Goal: Transaction & Acquisition: Obtain resource

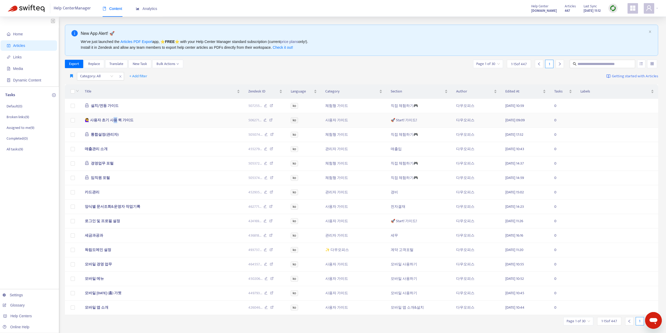
click at [114, 120] on span "🙋‍♀️ 사용자 초기 사용 퀵 가이드" at bounding box center [109, 120] width 49 height 6
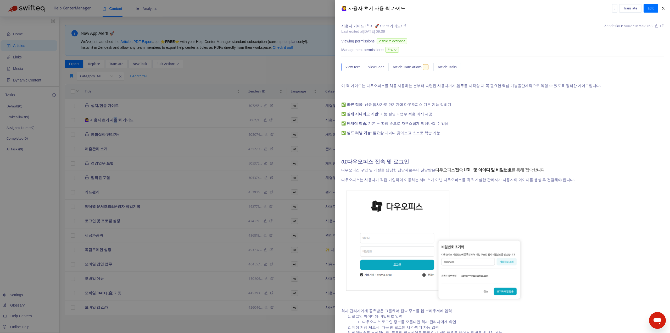
click at [663, 7] on icon "close" at bounding box center [663, 8] width 4 height 4
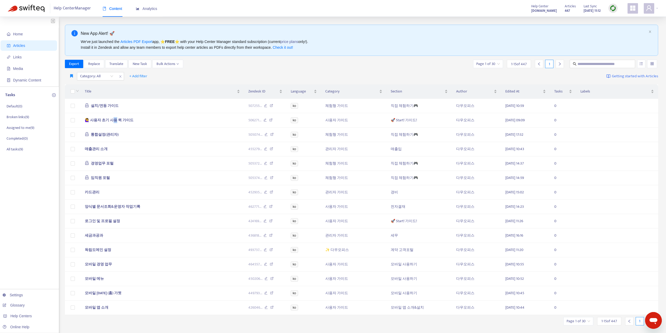
click at [614, 9] on img at bounding box center [613, 8] width 7 height 7
click at [619, 20] on link "Quick Sync" at bounding box center [624, 19] width 22 height 6
click at [119, 119] on span "🙋‍♀️ 사용자 초기 사용 퀵 가이드" at bounding box center [109, 120] width 49 height 6
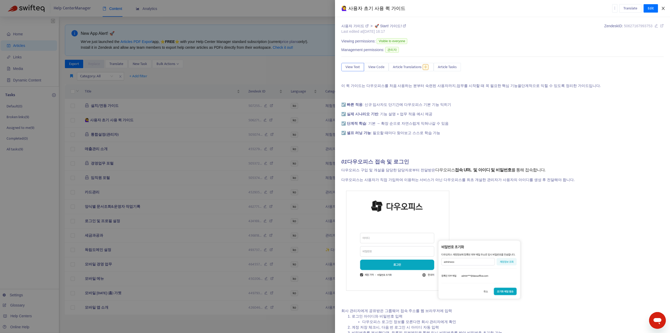
click at [660, 8] on button "Close" at bounding box center [662, 8] width 7 height 5
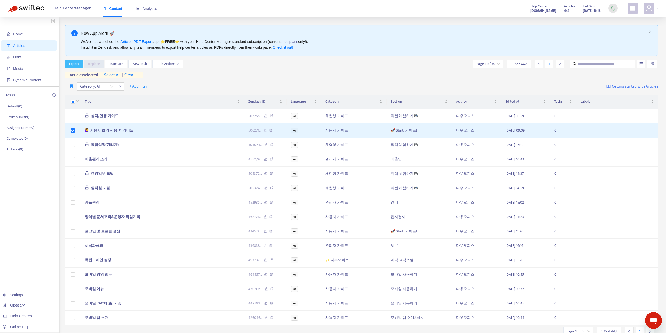
click at [73, 65] on span "Export" at bounding box center [74, 64] width 10 height 6
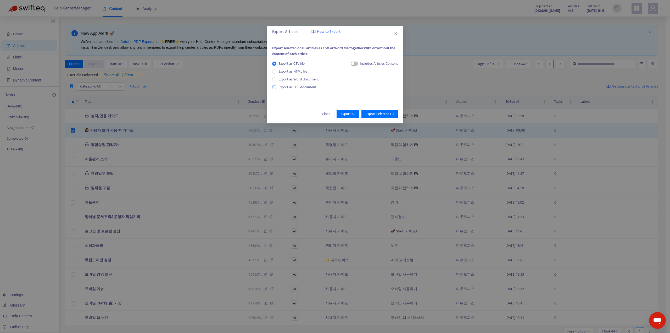
click at [286, 88] on span "Export as PDF document" at bounding box center [297, 87] width 38 height 6
click at [352, 114] on span "Export All" at bounding box center [348, 114] width 14 height 6
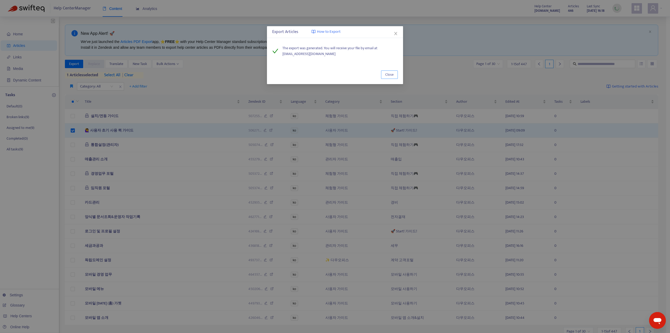
click at [389, 75] on span "Close" at bounding box center [389, 75] width 8 height 6
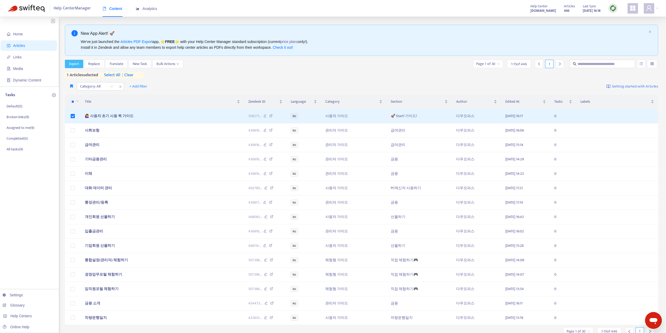
click at [77, 63] on span "Export" at bounding box center [74, 64] width 10 height 6
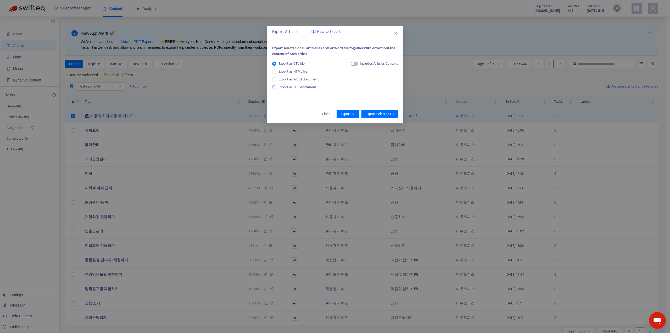
click at [302, 89] on span "Export as PDF document" at bounding box center [297, 87] width 38 height 6
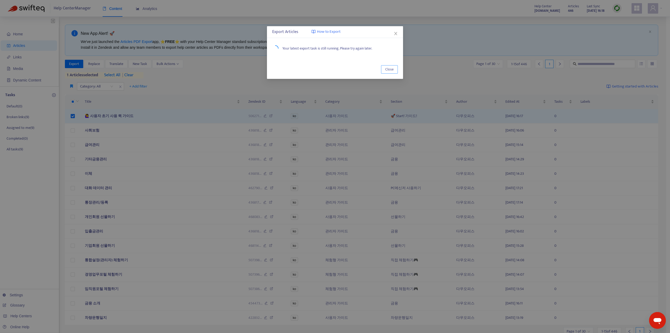
click at [391, 68] on span "Close" at bounding box center [389, 69] width 8 height 6
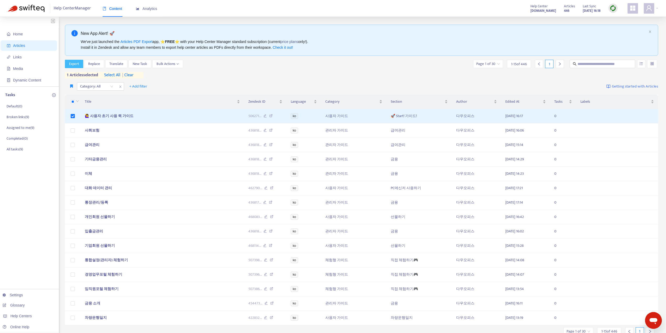
click at [78, 64] on span "Export" at bounding box center [74, 64] width 10 height 6
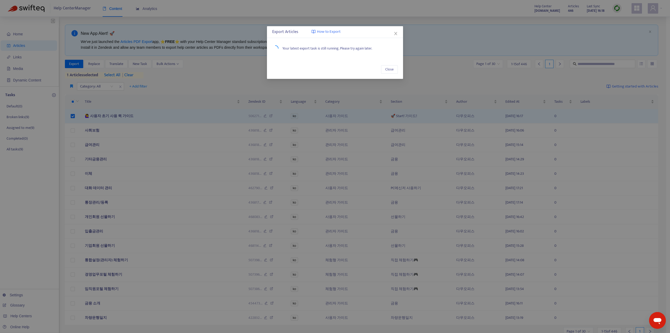
click at [289, 32] on div "Export Articles How to Export" at bounding box center [335, 32] width 126 height 6
click at [323, 32] on span "How to Export" at bounding box center [329, 32] width 24 height 6
drag, startPoint x: 379, startPoint y: 53, endPoint x: 337, endPoint y: 59, distance: 43.2
click at [287, 53] on div "Your latest export task is still running. Please try again later." at bounding box center [335, 48] width 136 height 17
click at [386, 69] on span "Close" at bounding box center [389, 69] width 8 height 6
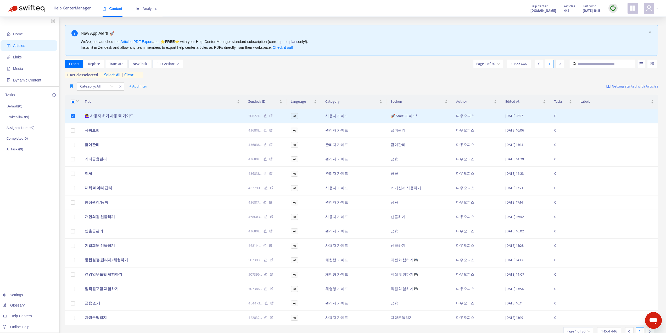
click at [71, 10] on span "Help Center Manager" at bounding box center [72, 8] width 37 height 10
drag, startPoint x: 17, startPoint y: 50, endPoint x: 18, endPoint y: 40, distance: 10.3
click at [17, 50] on span "Articles" at bounding box center [30, 45] width 46 height 10
click at [18, 36] on span "Home" at bounding box center [18, 34] width 10 height 4
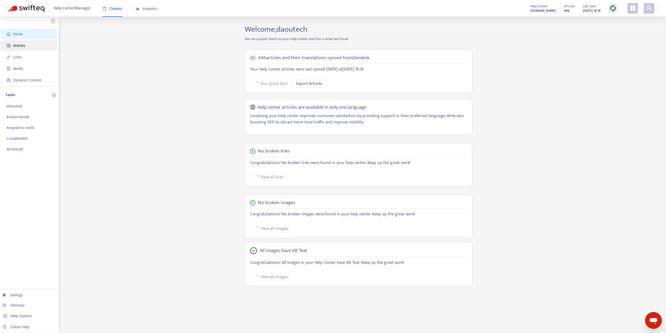
click at [19, 47] on span "Articles" at bounding box center [19, 45] width 12 height 4
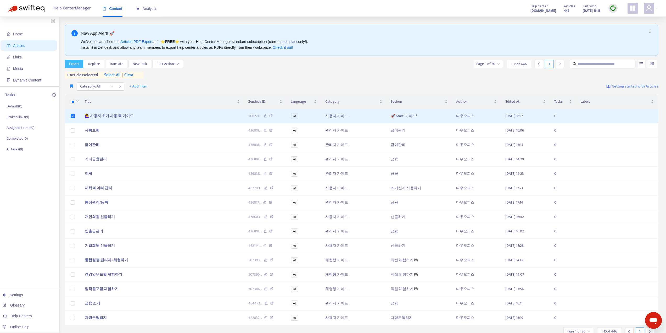
click at [76, 64] on span "Export" at bounding box center [74, 64] width 10 height 6
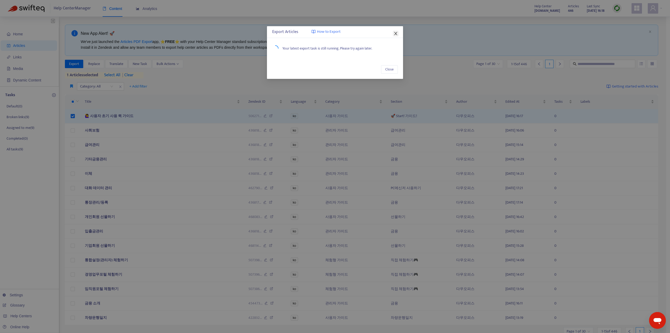
click at [396, 33] on icon "close" at bounding box center [395, 33] width 3 height 3
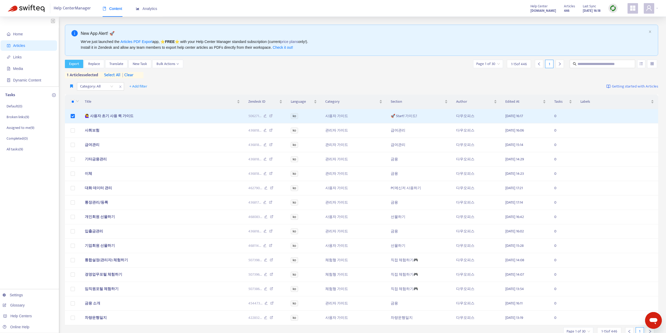
click at [75, 64] on span "Export" at bounding box center [74, 64] width 10 height 6
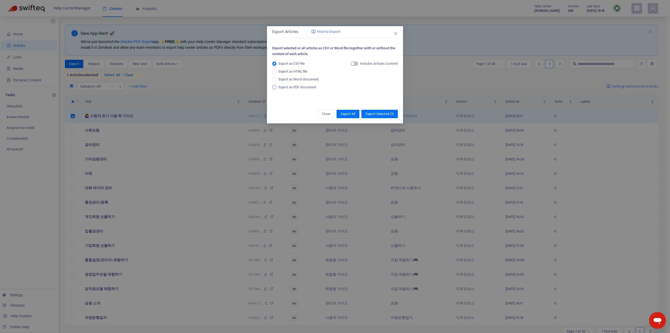
click at [294, 89] on span "Export as PDF document" at bounding box center [297, 87] width 38 height 6
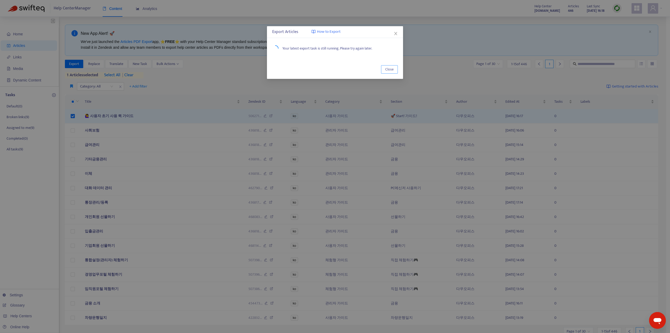
click at [391, 66] on button "Close" at bounding box center [389, 69] width 17 height 8
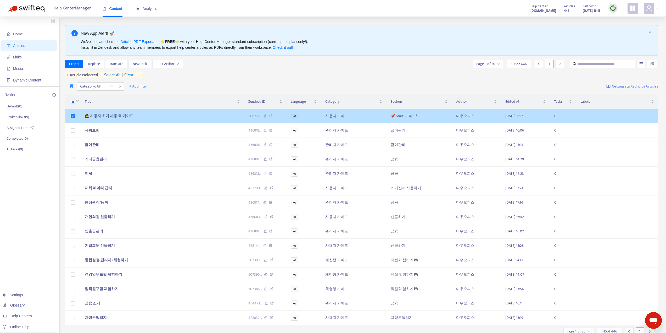
click at [115, 117] on span "🙋‍♀️ 사용자 초기 사용 퀵 가이드" at bounding box center [109, 116] width 49 height 6
click at [118, 115] on span "🙋‍♀️ 사용자 초기 사용 퀵 가이드" at bounding box center [109, 116] width 49 height 6
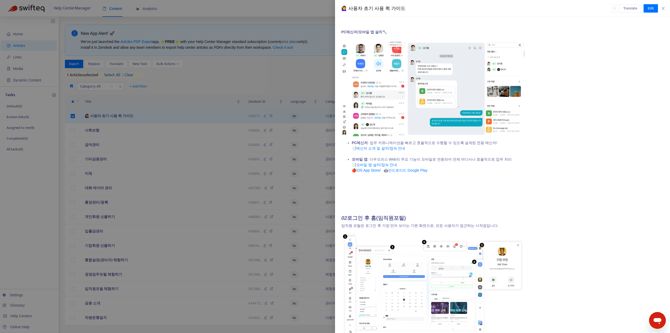
scroll to position [340, 0]
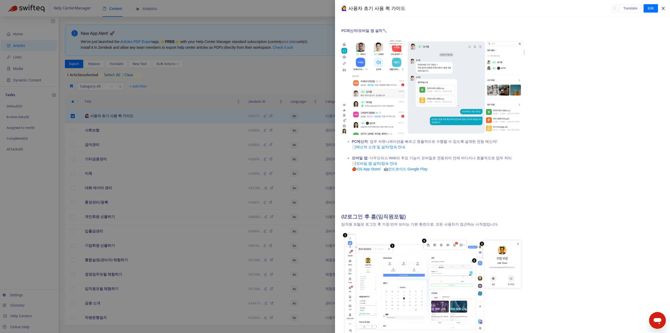
click at [664, 8] on icon "close" at bounding box center [663, 8] width 4 height 4
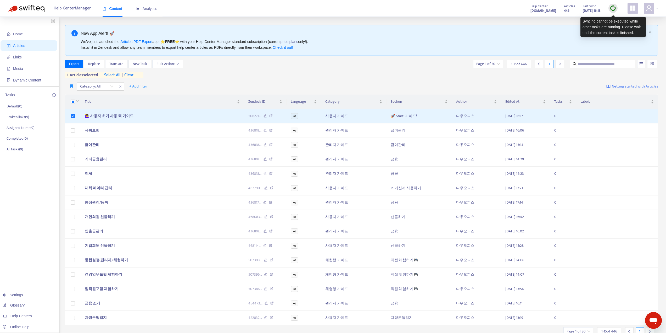
click at [614, 8] on img at bounding box center [613, 8] width 7 height 7
click at [26, 8] on img at bounding box center [26, 8] width 37 height 7
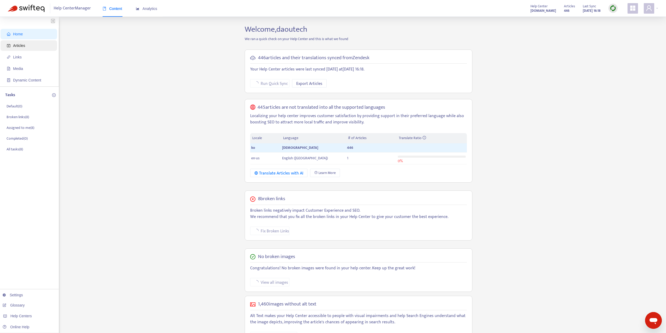
click at [25, 45] on span "Articles" at bounding box center [30, 45] width 46 height 10
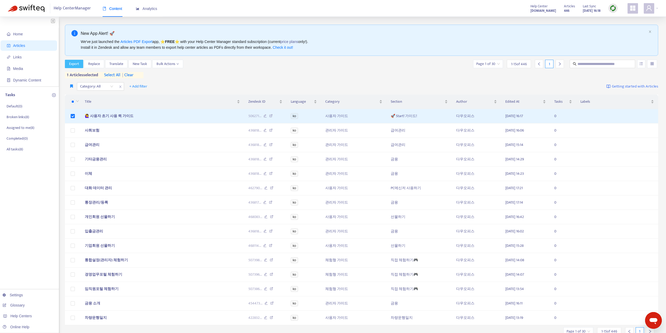
click at [75, 65] on span "Export" at bounding box center [74, 64] width 10 height 6
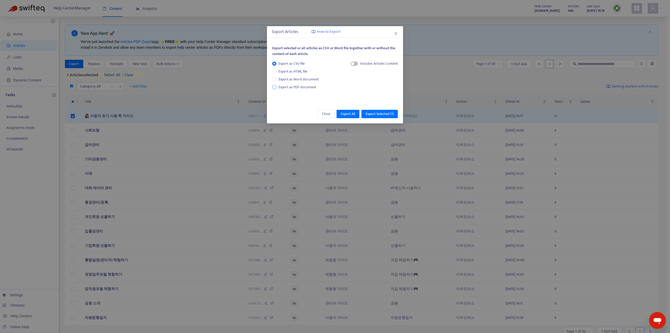
click at [297, 88] on span "Export as PDF document" at bounding box center [297, 87] width 38 height 6
click at [378, 114] on span "Export Selected ( 1 )" at bounding box center [380, 114] width 28 height 6
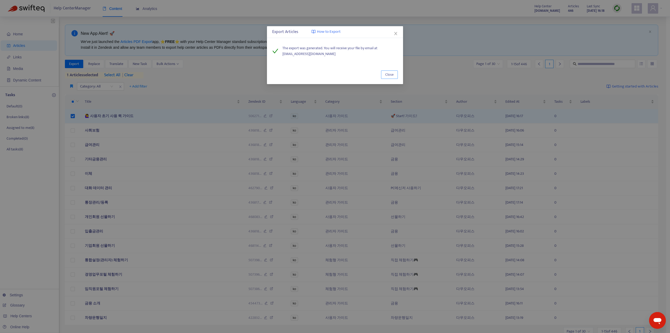
click at [384, 74] on button "Close" at bounding box center [389, 74] width 17 height 8
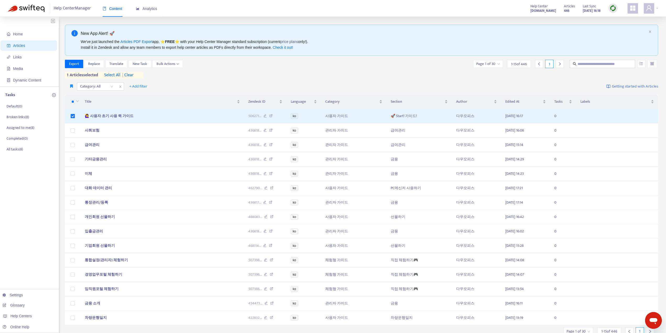
click at [614, 9] on img at bounding box center [613, 8] width 7 height 7
click at [613, 6] on img at bounding box center [613, 8] width 7 height 7
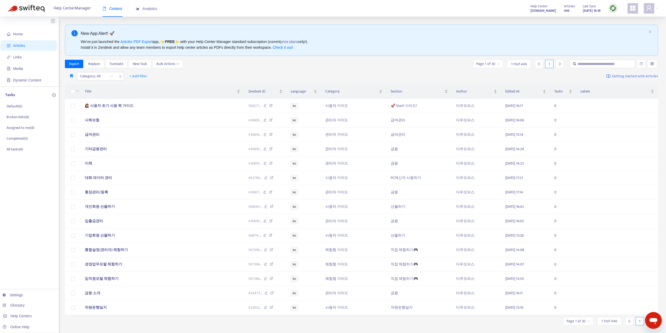
click at [21, 5] on img at bounding box center [26, 8] width 37 height 7
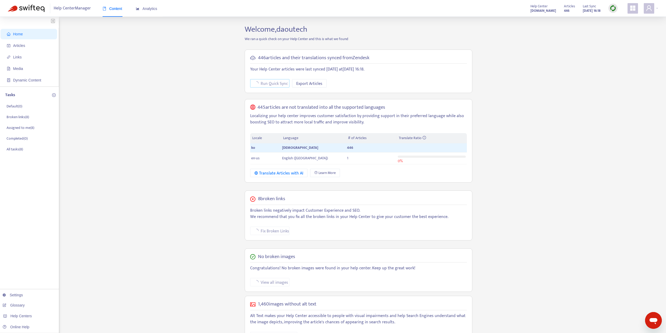
click at [261, 83] on span "Run Quick Sync" at bounding box center [274, 83] width 27 height 7
click at [259, 82] on button "Run Quick Sync" at bounding box center [269, 83] width 39 height 8
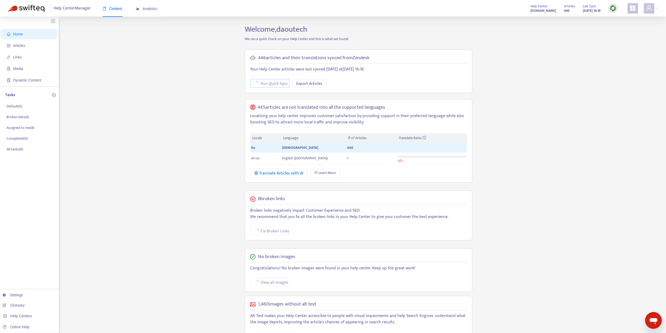
click at [259, 82] on button "Run Quick Sync" at bounding box center [269, 83] width 39 height 8
click at [20, 10] on img at bounding box center [26, 8] width 37 height 7
click at [24, 46] on span "Articles" at bounding box center [19, 45] width 12 height 4
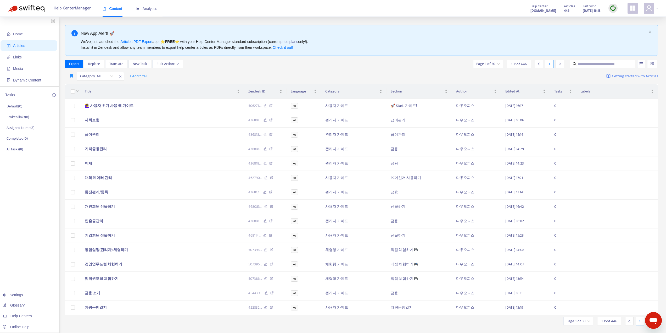
click at [610, 9] on div at bounding box center [612, 8] width 9 height 9
click at [624, 19] on link "Quick Sync" at bounding box center [624, 19] width 22 height 6
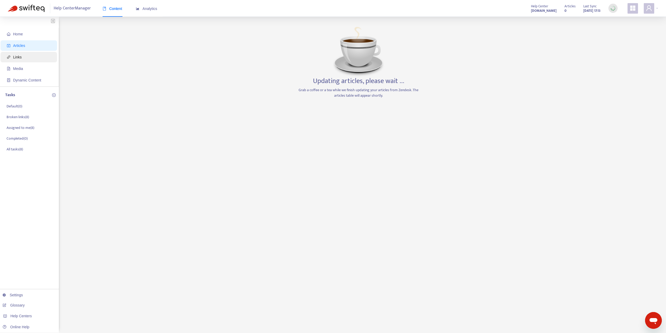
click at [18, 56] on span "Links" at bounding box center [17, 57] width 9 height 4
click at [19, 47] on span "Articles" at bounding box center [19, 45] width 12 height 4
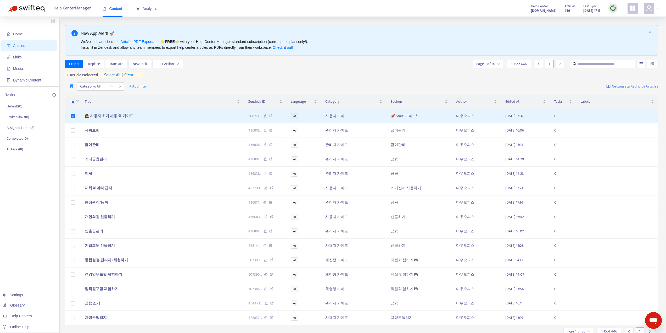
click at [614, 10] on img at bounding box center [613, 8] width 7 height 7
click at [618, 21] on link "Quick Sync" at bounding box center [624, 19] width 22 height 6
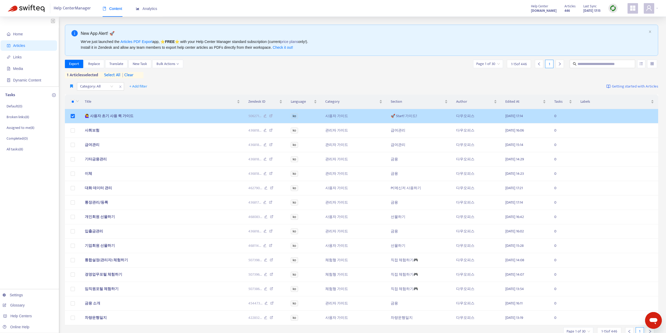
click at [122, 116] on span "🙋‍♀️ 사용자 초기 사용 퀵 가이드" at bounding box center [109, 116] width 49 height 6
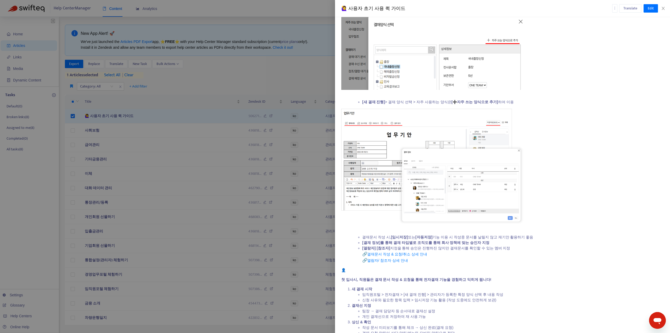
scroll to position [1047, 0]
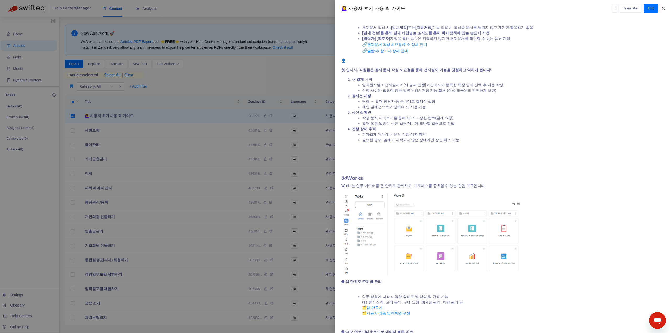
click at [661, 9] on button "Close" at bounding box center [662, 8] width 7 height 5
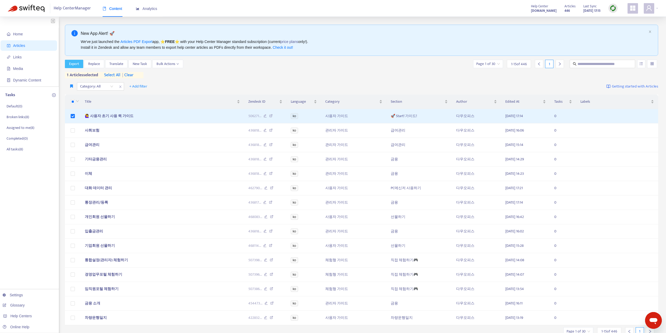
click at [75, 66] on span "Export" at bounding box center [74, 64] width 10 height 6
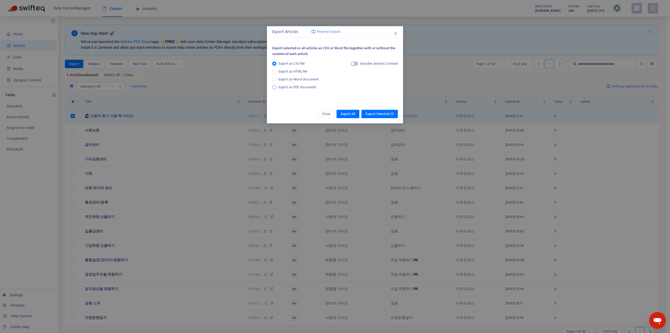
click at [288, 88] on span "Export as PDF document" at bounding box center [297, 87] width 38 height 6
click at [376, 113] on span "Export Selected ( 1 )" at bounding box center [380, 114] width 28 height 6
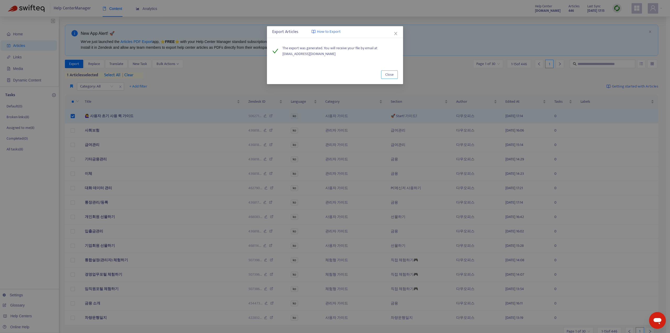
click at [392, 74] on span "Close" at bounding box center [389, 75] width 8 height 6
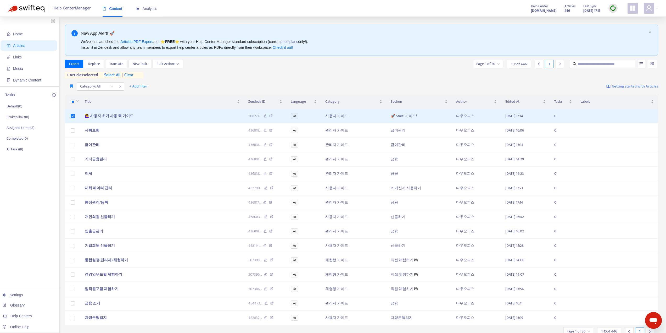
click at [616, 8] on div at bounding box center [612, 8] width 9 height 9
click at [621, 21] on link "Quick Sync" at bounding box center [624, 19] width 22 height 6
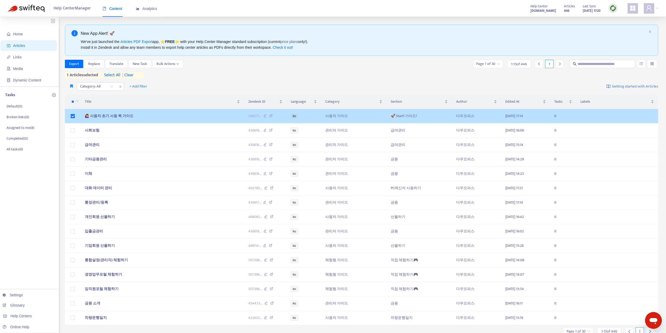
click at [124, 116] on span "🙋‍♀️ 사용자 초기 사용 퀵 가이드" at bounding box center [109, 116] width 49 height 6
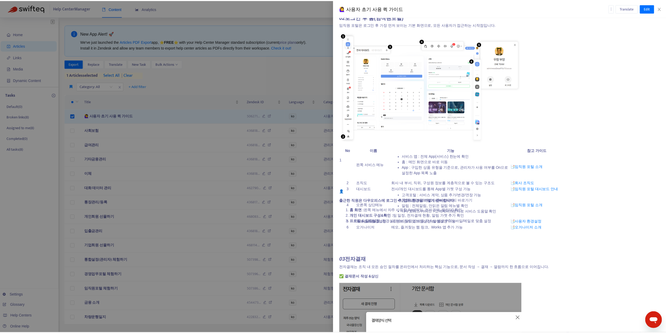
scroll to position [471, 0]
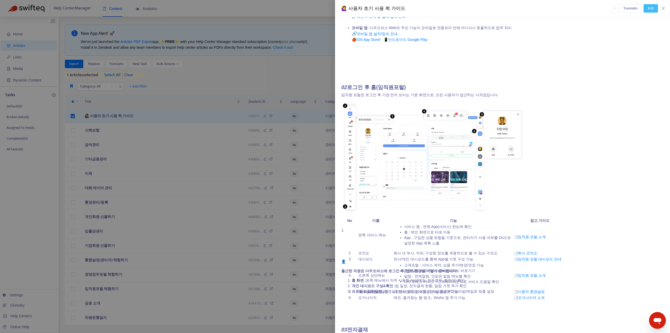
click at [649, 7] on span "Edit" at bounding box center [651, 8] width 6 height 6
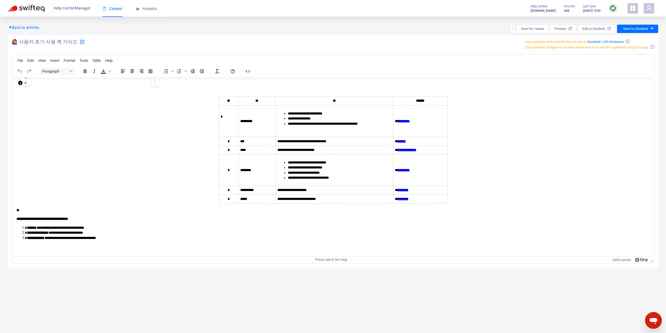
scroll to position [602, 0]
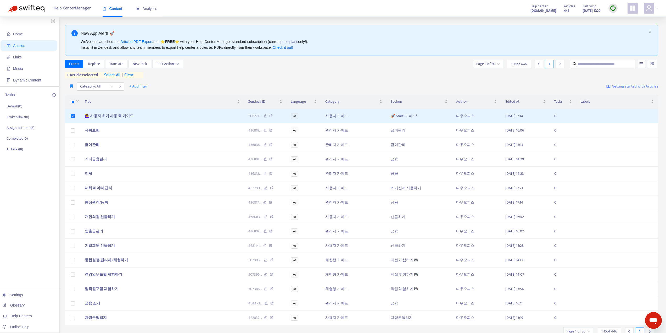
click at [613, 8] on img at bounding box center [613, 8] width 7 height 7
click at [615, 18] on link "Quick Sync" at bounding box center [624, 19] width 22 height 6
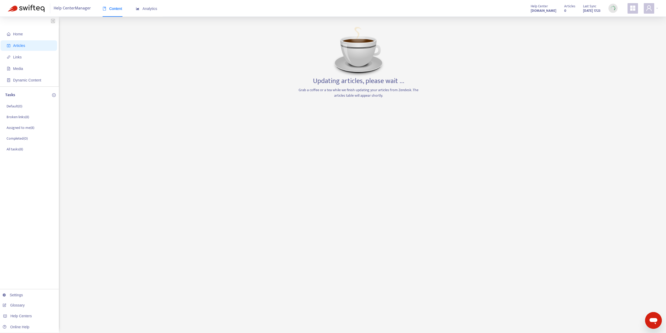
drag, startPoint x: 273, startPoint y: 100, endPoint x: 267, endPoint y: 93, distance: 9.5
click at [267, 93] on div "Home Articles Links Media Dynamic Content Tasks Default ( 0 ) Broken links ( 8 …" at bounding box center [333, 178] width 650 height 306
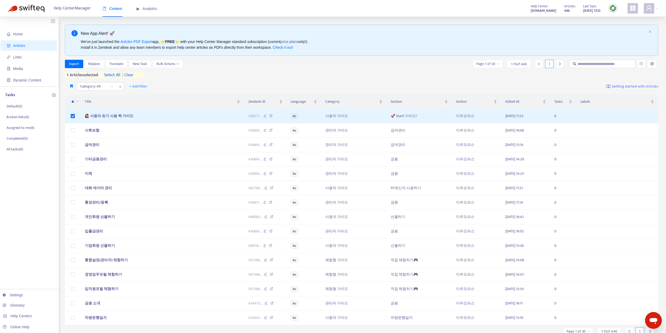
click at [612, 7] on img at bounding box center [613, 8] width 7 height 7
click at [622, 20] on link "Quick Sync" at bounding box center [624, 19] width 22 height 6
click at [75, 62] on span "Export" at bounding box center [74, 64] width 10 height 6
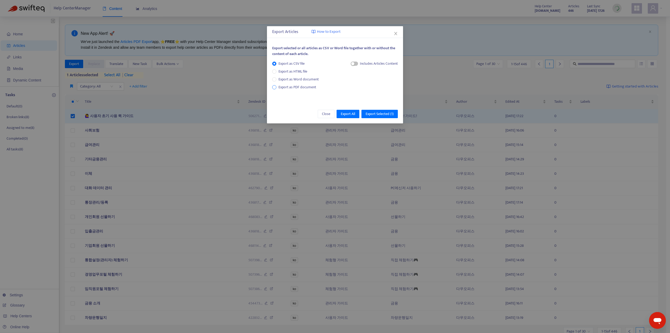
click at [300, 87] on span "Export as PDF document" at bounding box center [297, 87] width 38 height 6
click at [380, 113] on span "Export Selected ( 1 )" at bounding box center [380, 114] width 28 height 6
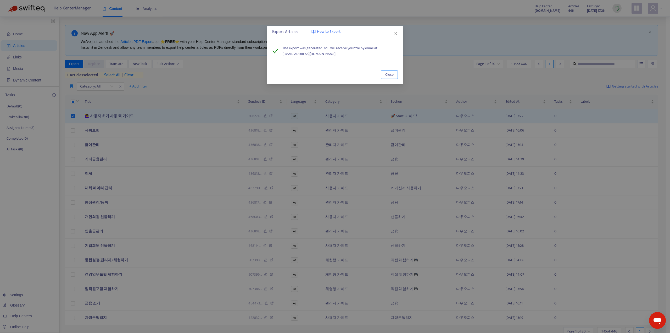
click at [390, 75] on span "Close" at bounding box center [389, 75] width 8 height 6
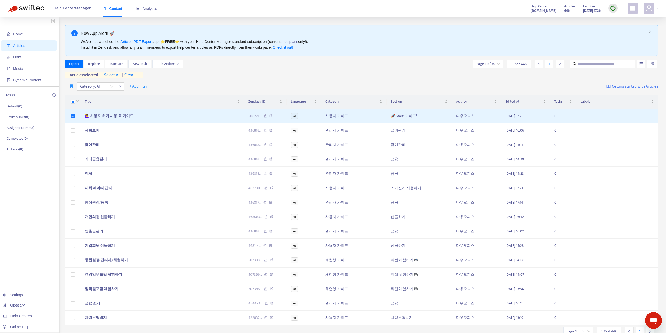
click at [608, 9] on div "Articles 446 Last Sync [DATE] 17:26" at bounding box center [590, 8] width 61 height 10
click at [611, 8] on img at bounding box center [613, 8] width 7 height 7
click at [611, 9] on img at bounding box center [613, 8] width 7 height 7
click at [39, 6] on img at bounding box center [26, 8] width 37 height 7
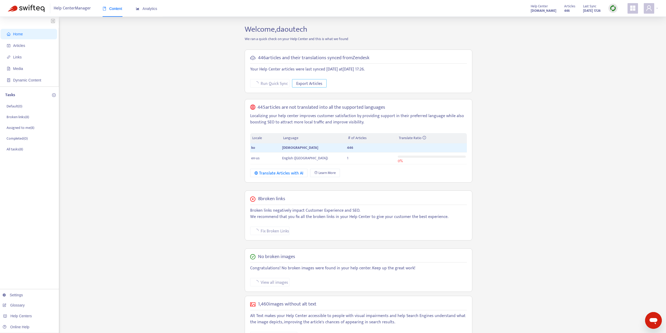
click at [305, 84] on span "Export Articles" at bounding box center [309, 83] width 26 height 7
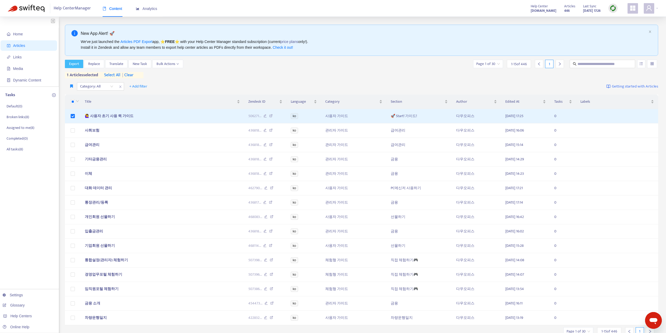
click at [74, 65] on span "Export" at bounding box center [74, 64] width 10 height 6
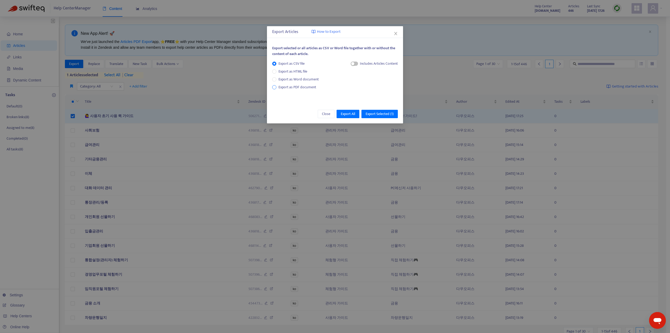
click at [314, 88] on span "Export as PDF document" at bounding box center [297, 87] width 38 height 6
click at [386, 115] on span "Export Selected ( 1 )" at bounding box center [380, 114] width 28 height 6
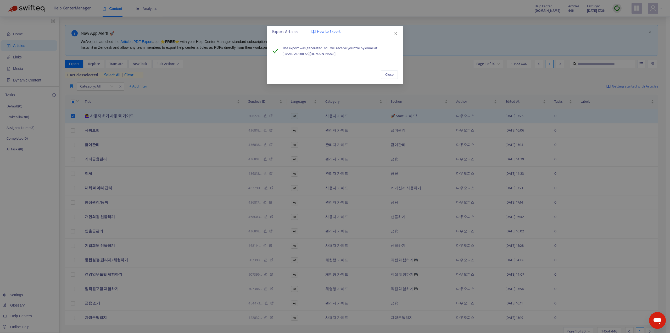
click at [386, 115] on div "Export Articles How to Export The export was generated. You will receive your f…" at bounding box center [335, 166] width 670 height 333
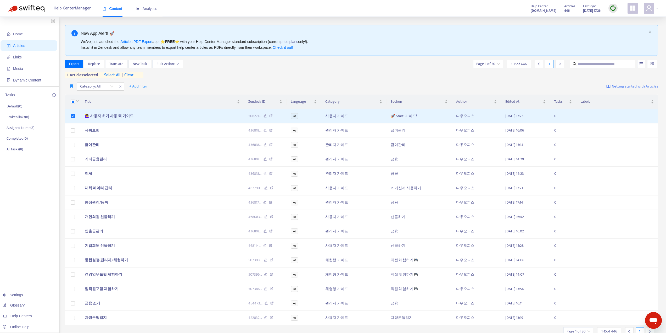
click at [614, 10] on img at bounding box center [613, 8] width 7 height 7
click at [621, 19] on link "Quick Sync" at bounding box center [624, 19] width 22 height 6
click at [75, 64] on span "Export" at bounding box center [74, 64] width 10 height 6
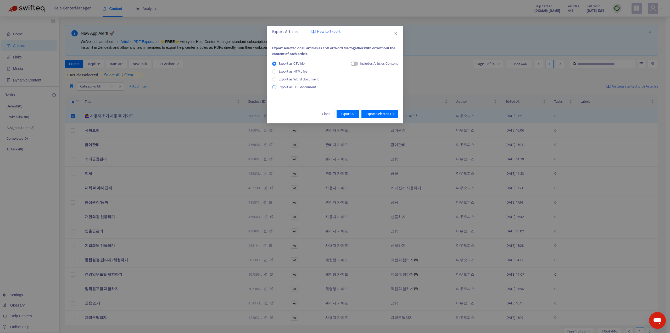
click at [306, 87] on span "Export as PDF document" at bounding box center [297, 87] width 38 height 6
click at [388, 114] on span "Export Selected ( 1 )" at bounding box center [380, 114] width 28 height 6
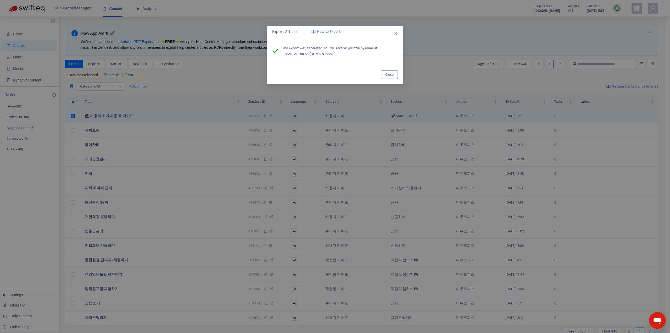
click at [392, 73] on span "Close" at bounding box center [389, 75] width 8 height 6
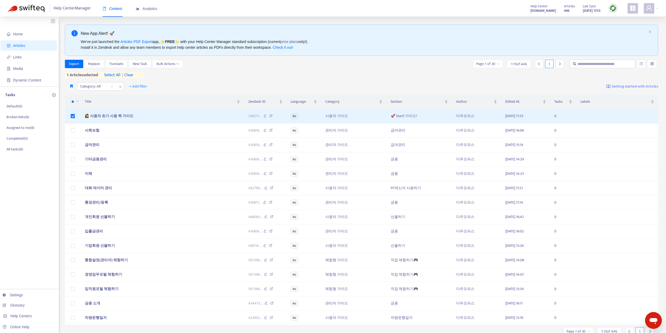
click at [653, 319] on icon "메시징 창 열기" at bounding box center [654, 321] width 8 height 6
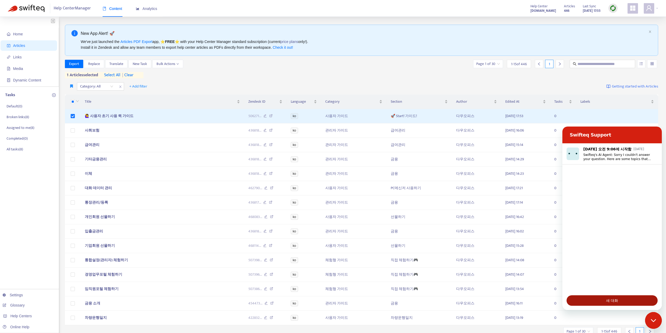
click at [600, 300] on span "새 대화" at bounding box center [612, 300] width 82 height 6
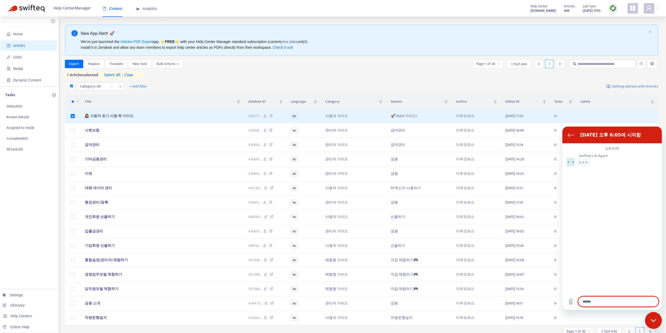
type textarea "*"
click at [590, 301] on textarea at bounding box center [618, 301] width 81 height 10
paste textarea "**********"
type textarea "**********"
type textarea "*"
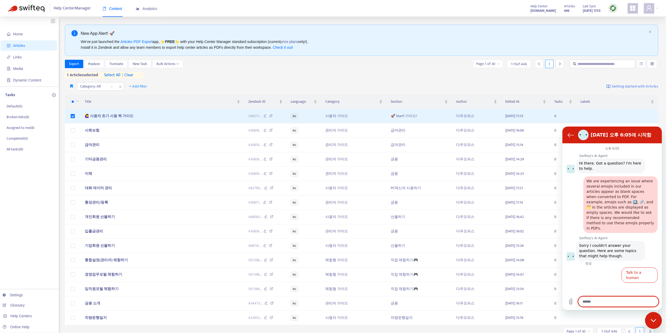
click at [622, 283] on div at bounding box center [611, 283] width 99 height 0
click at [635, 267] on button "Talk to a human" at bounding box center [640, 274] width 36 height 15
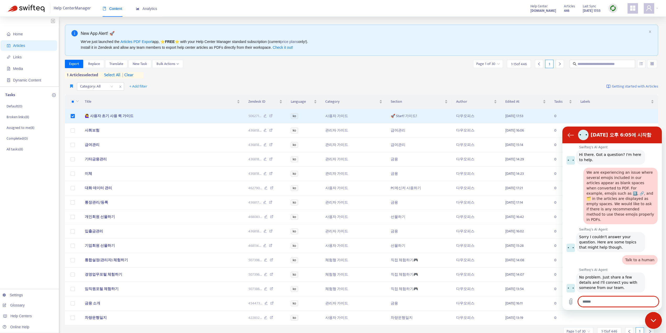
type textarea "*"
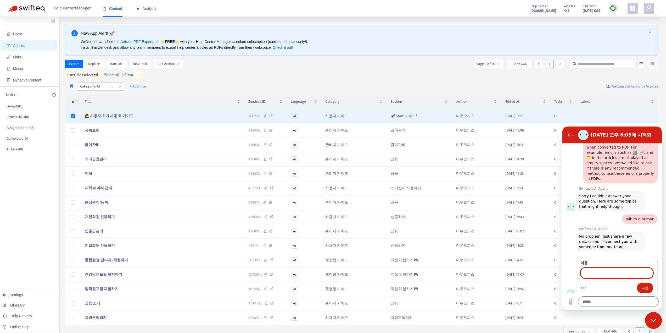
scroll to position [49, 0]
type input "*"
type input "*********"
click at [643, 285] on span "다음" at bounding box center [644, 288] width 7 height 6
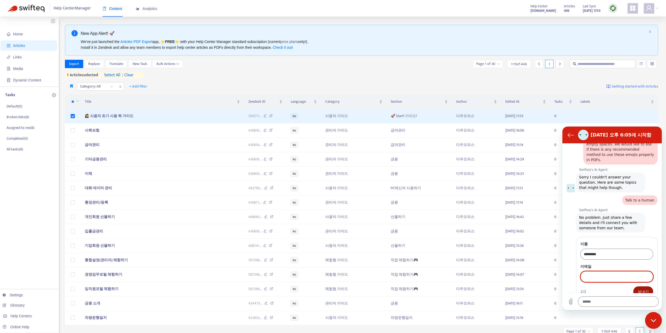
scroll to position [71, 0]
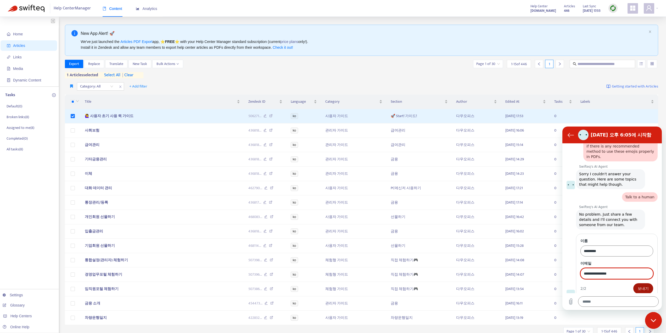
type input "**********"
click at [638, 285] on span "보내기" at bounding box center [643, 288] width 11 height 6
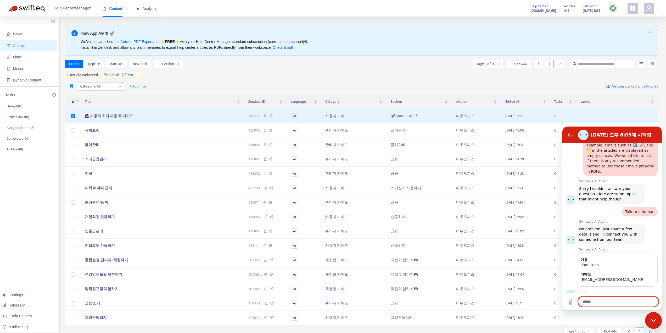
type textarea "*"
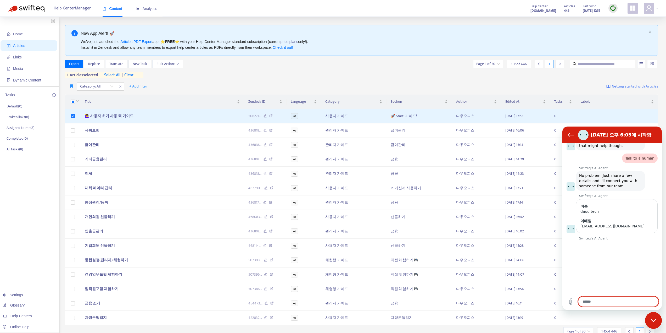
scroll to position [131, 0]
